Goal: Transaction & Acquisition: Purchase product/service

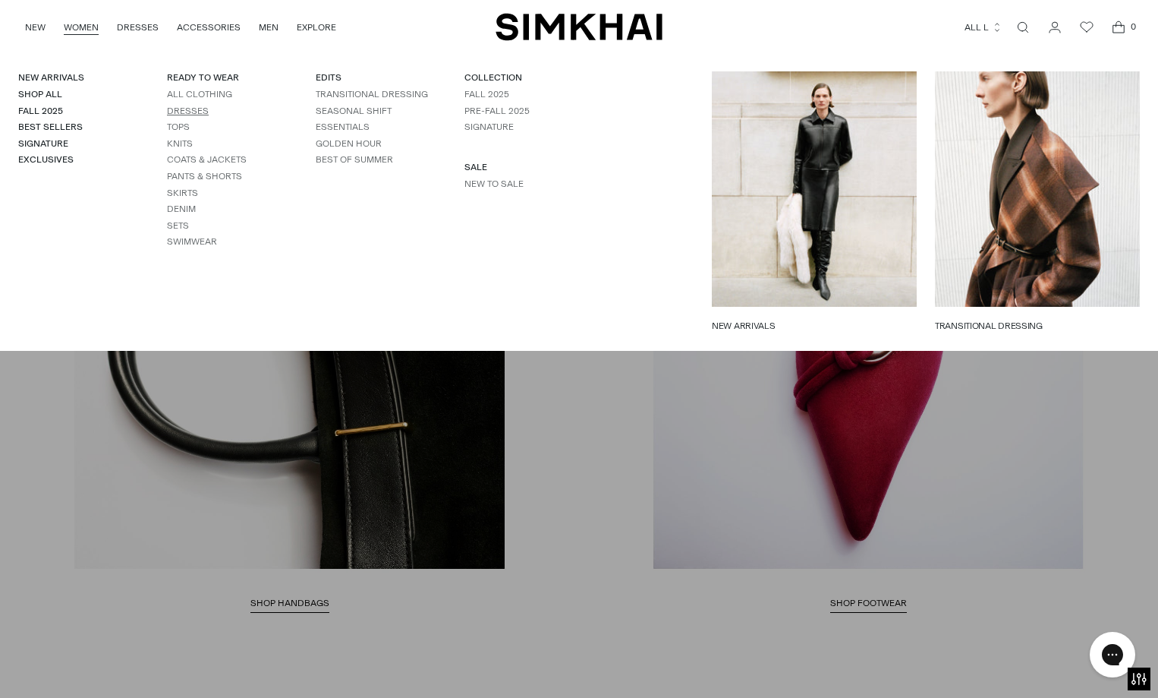
click at [191, 112] on link "Dresses" at bounding box center [188, 111] width 42 height 11
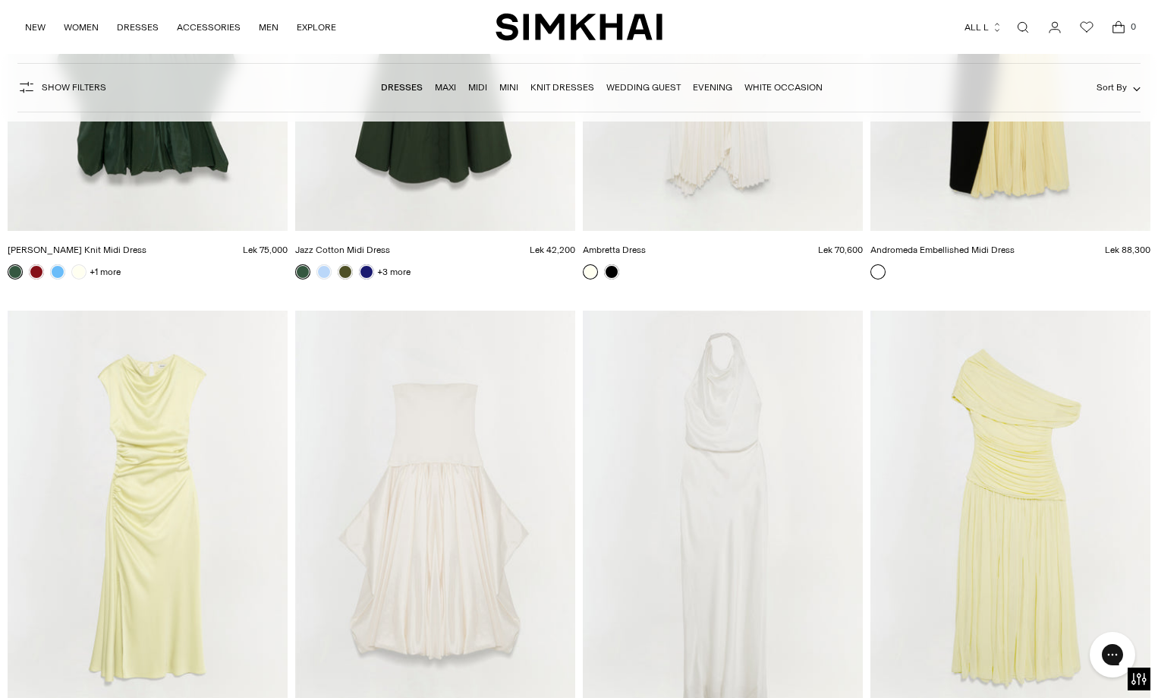
scroll to position [6604, 0]
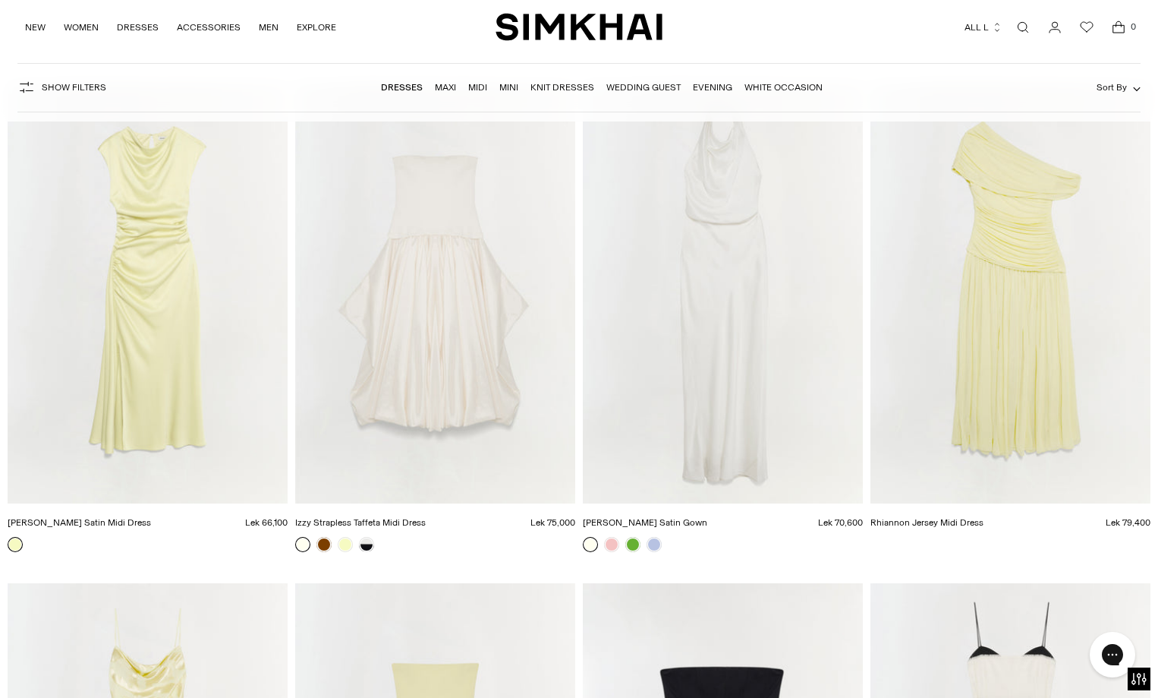
click at [0, 0] on img "Rhiannon Jersey Midi Dress" at bounding box center [0, 0] width 0 height 0
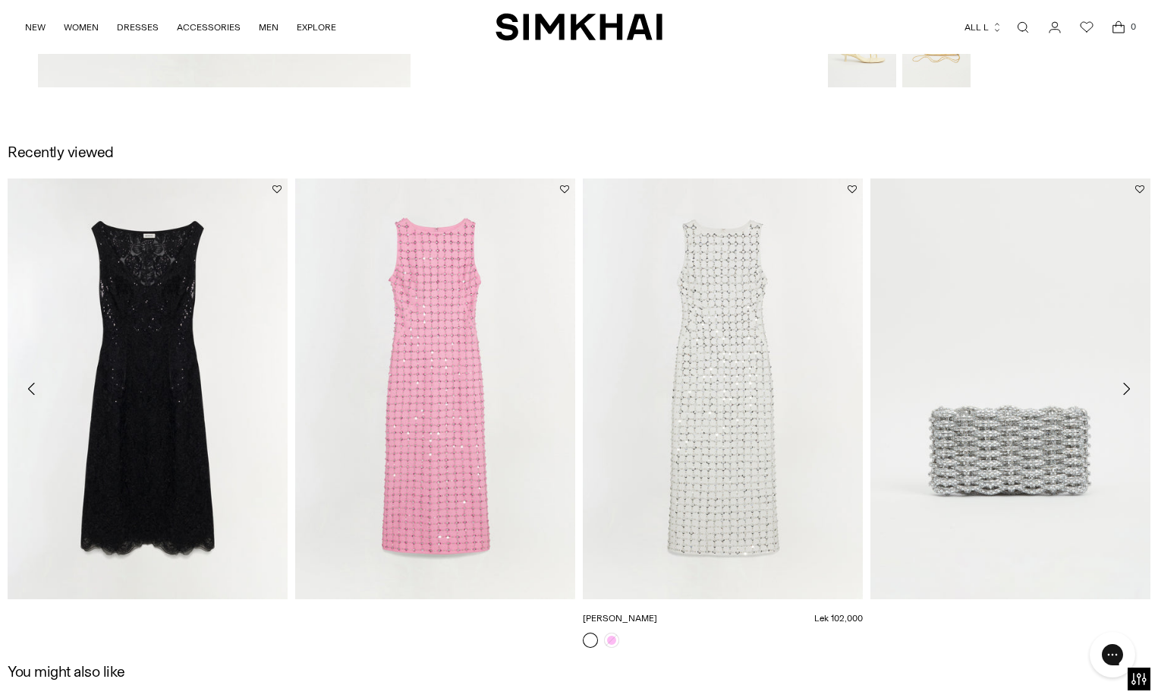
scroll to position [2049, 0]
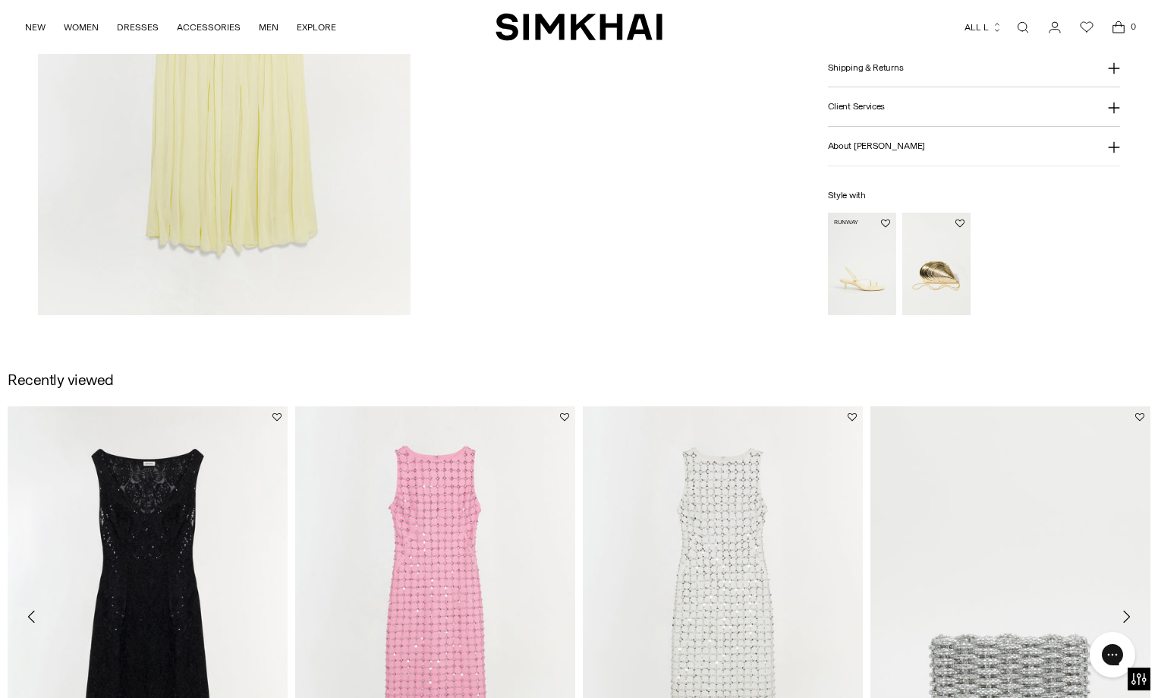
click at [0, 0] on img "Cedonia Kitten Heel Sandal" at bounding box center [0, 0] width 0 height 0
